Goal: Find specific page/section: Find specific page/section

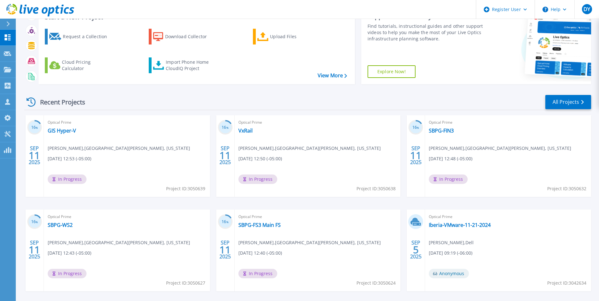
scroll to position [63, 0]
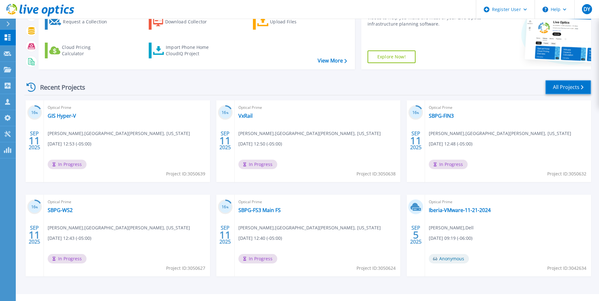
click at [554, 89] on link "All Projects" at bounding box center [568, 87] width 46 height 14
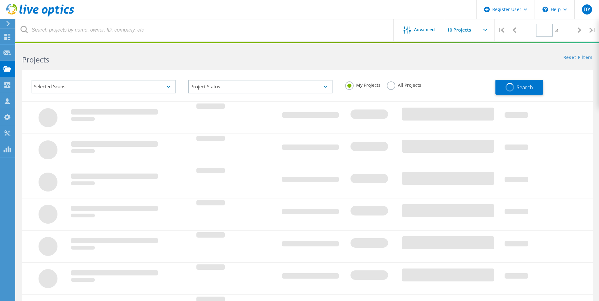
type input "1"
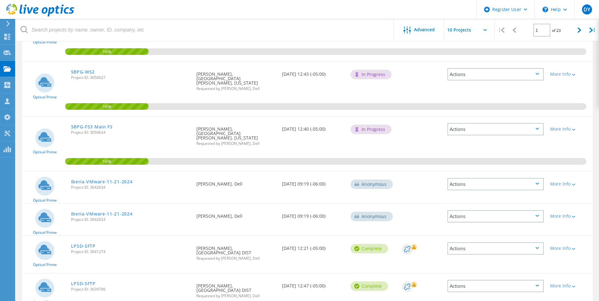
scroll to position [221, 0]
